Goal: Information Seeking & Learning: Learn about a topic

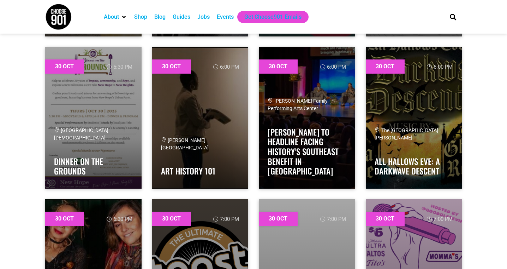
scroll to position [18618, 0]
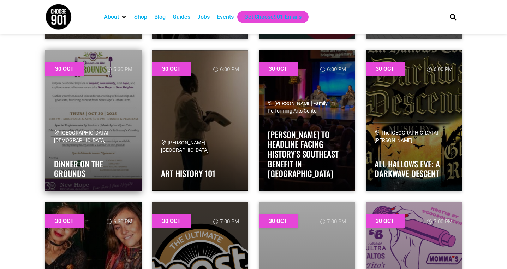
click at [93, 101] on link at bounding box center [93, 119] width 96 height 141
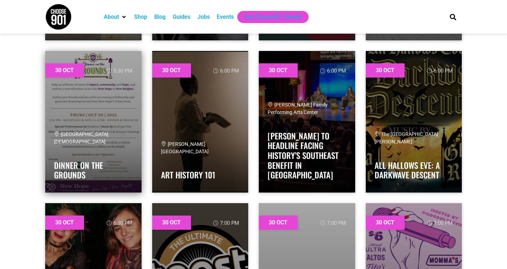
click at [71, 70] on link at bounding box center [93, 121] width 96 height 141
click at [71, 175] on link "Dinner on the Grounds" at bounding box center [78, 170] width 49 height 22
click at [108, 141] on span "[GEOGRAPHIC_DATA][DEMOGRAPHIC_DATA]" at bounding box center [81, 137] width 54 height 13
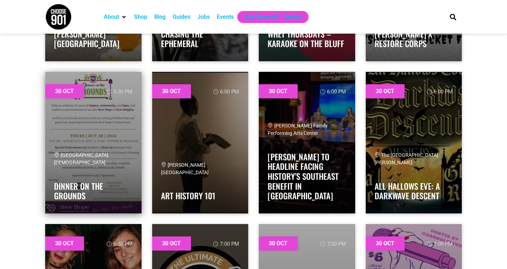
scroll to position [18597, 0]
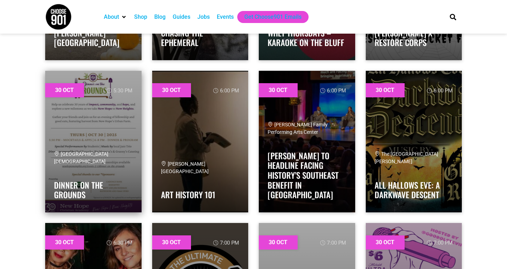
click at [117, 89] on link at bounding box center [93, 141] width 96 height 141
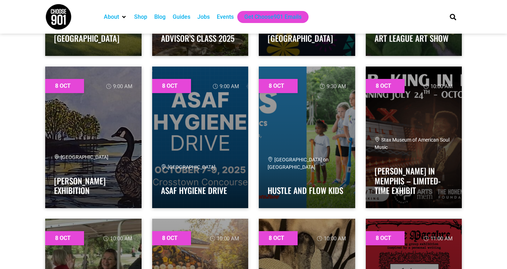
scroll to position [1530, 0]
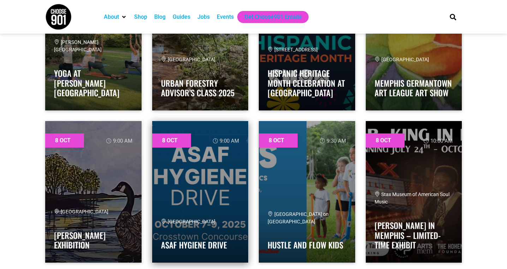
click at [209, 205] on link at bounding box center [200, 191] width 96 height 141
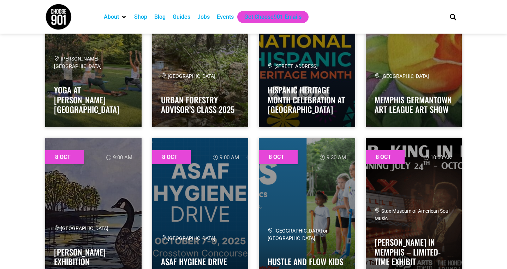
scroll to position [1515, 0]
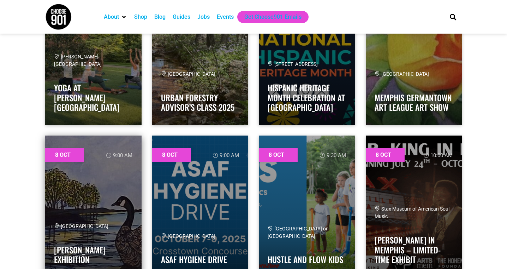
click at [122, 202] on link at bounding box center [93, 205] width 96 height 141
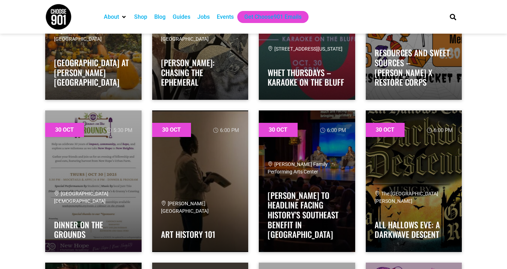
scroll to position [18565, 0]
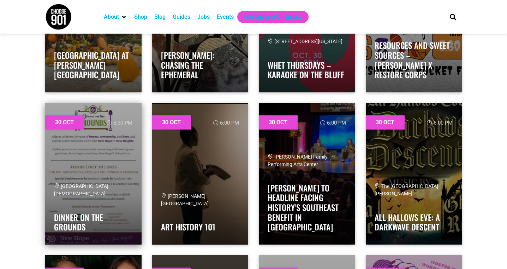
click at [75, 164] on link at bounding box center [93, 173] width 96 height 141
click at [75, 239] on link at bounding box center [93, 173] width 96 height 141
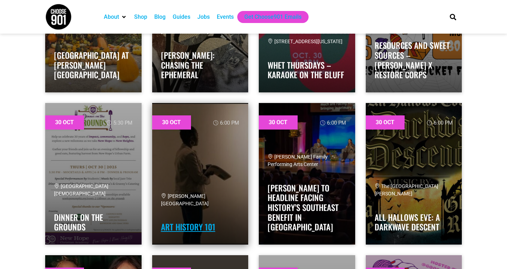
click at [183, 226] on link "Art History 101" at bounding box center [188, 226] width 54 height 12
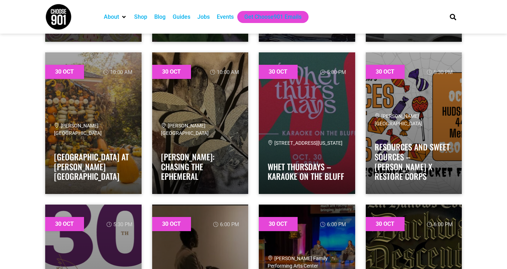
scroll to position [18565, 0]
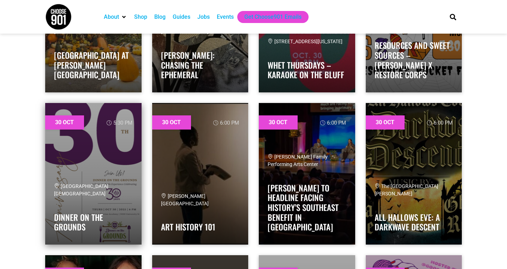
click at [120, 170] on link at bounding box center [93, 173] width 96 height 141
click at [83, 225] on link "Dinner on the Grounds" at bounding box center [78, 222] width 49 height 22
click at [117, 123] on link at bounding box center [93, 173] width 96 height 141
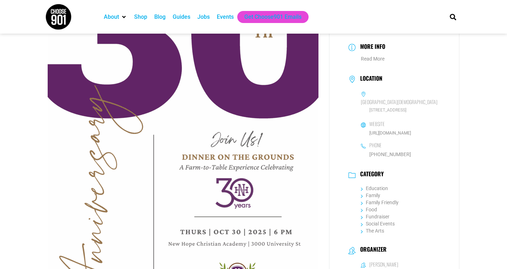
scroll to position [86, 0]
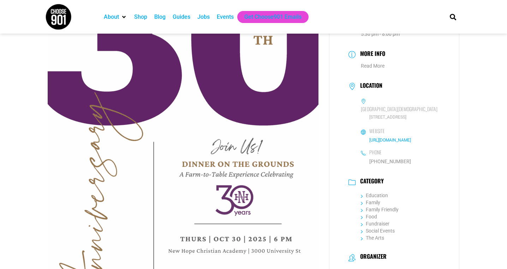
click at [397, 140] on link "https://www.newhopememphis.org/events-2-1/dinner-on-the-grounds" at bounding box center [391, 139] width 42 height 5
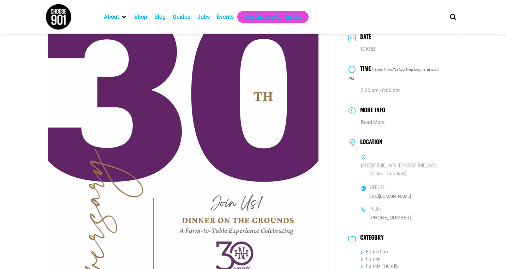
scroll to position [0, 0]
